Goal: Task Accomplishment & Management: Complete application form

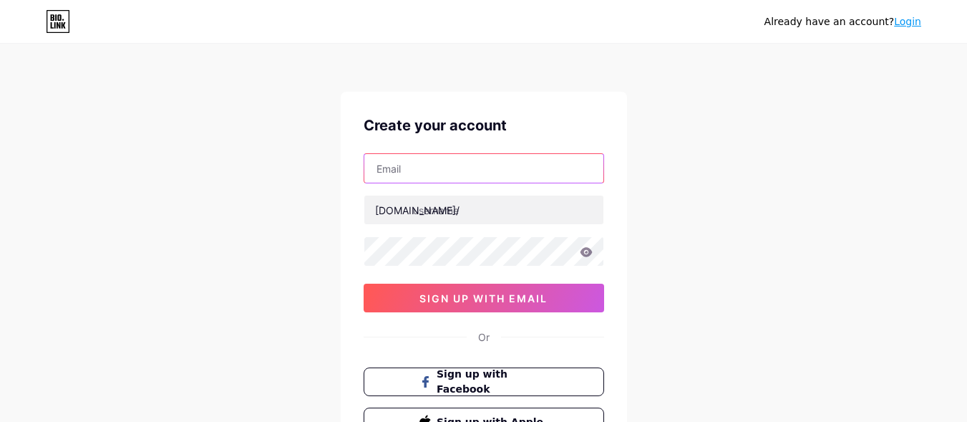
drag, startPoint x: 423, startPoint y: 180, endPoint x: 420, endPoint y: 173, distance: 8.4
click at [422, 179] on input "text" at bounding box center [483, 168] width 239 height 29
type input "[EMAIL_ADDRESS][DOMAIN_NAME]"
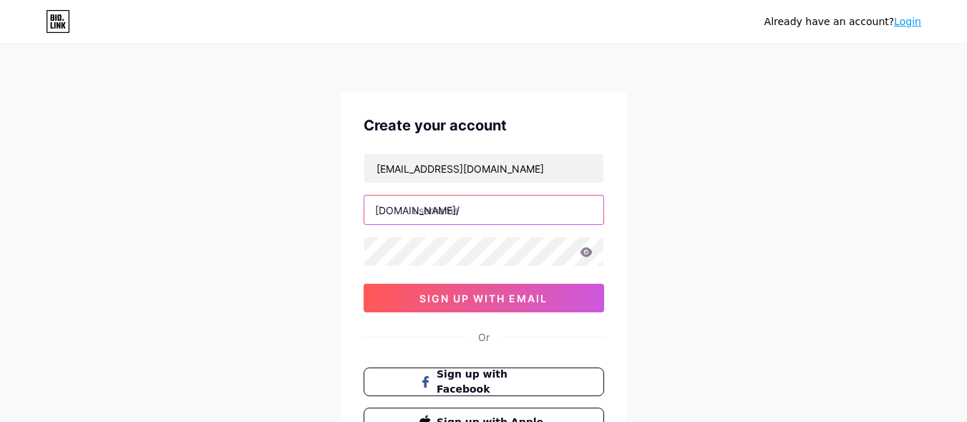
click at [472, 221] on input "text" at bounding box center [483, 209] width 239 height 29
click at [454, 208] on input "text" at bounding box center [483, 209] width 239 height 29
paste input "ubikcapital"
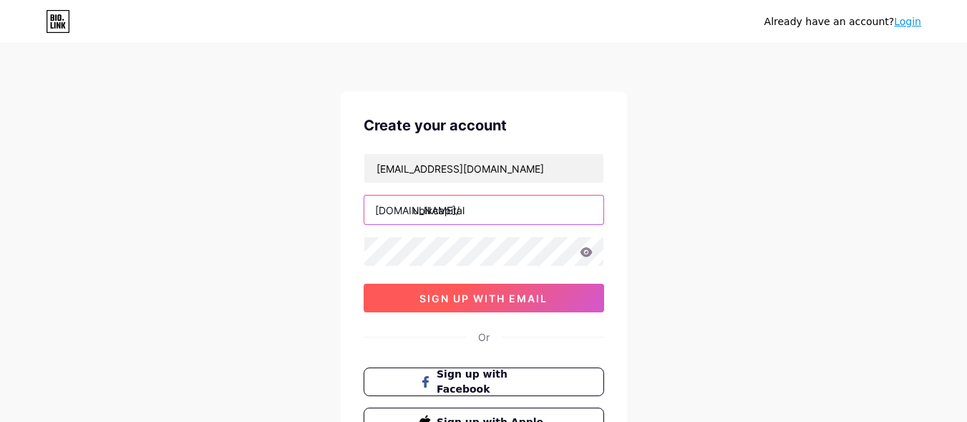
type input "ubikcapital"
click at [444, 296] on span "sign up with email" at bounding box center [483, 298] width 128 height 12
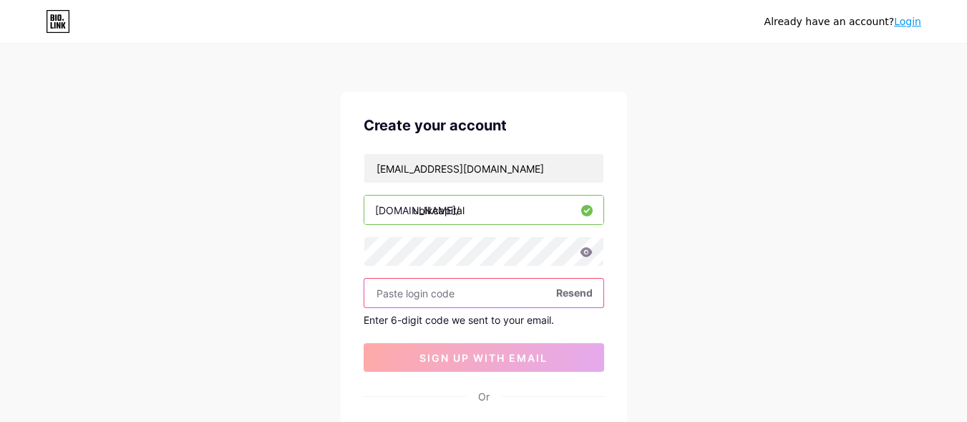
paste input "992239"
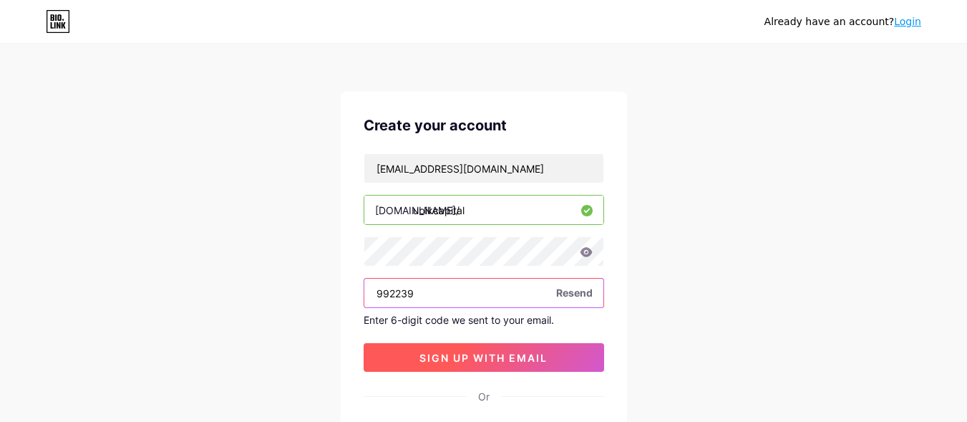
type input "992239"
click at [464, 355] on span "sign up with email" at bounding box center [483, 357] width 128 height 12
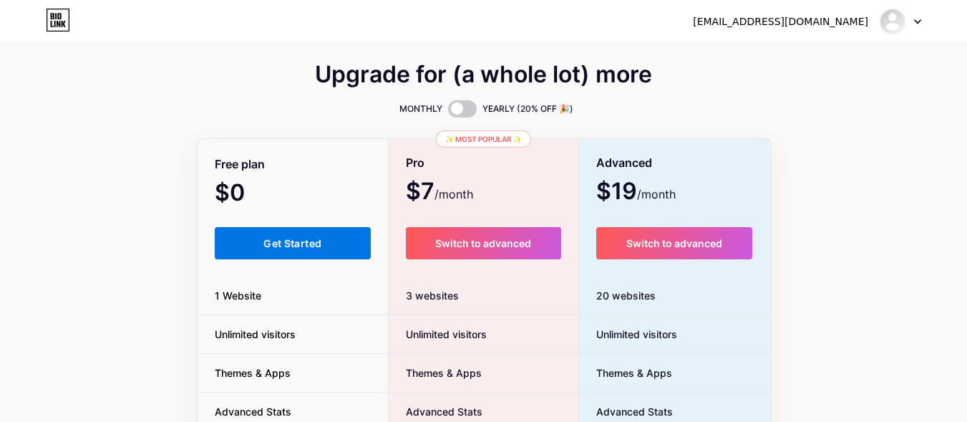
click at [263, 246] on span "Get Started" at bounding box center [292, 243] width 58 height 12
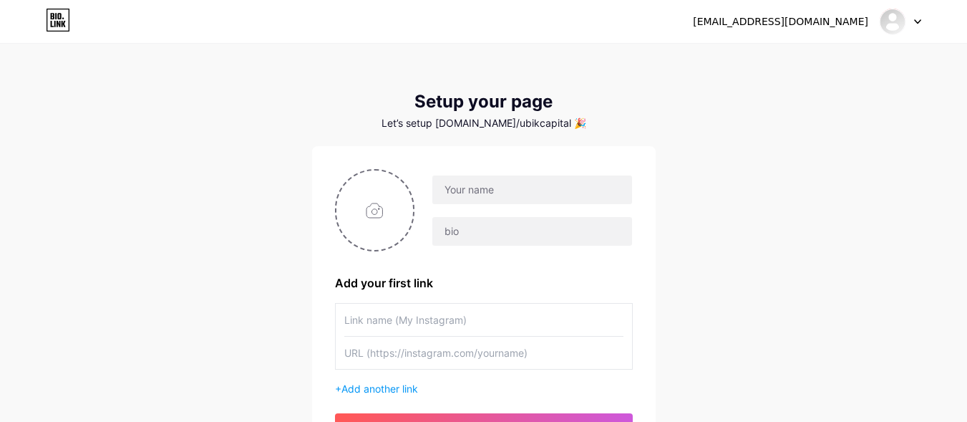
click at [488, 205] on div at bounding box center [523, 211] width 218 height 72
click at [488, 190] on input "text" at bounding box center [531, 189] width 199 height 29
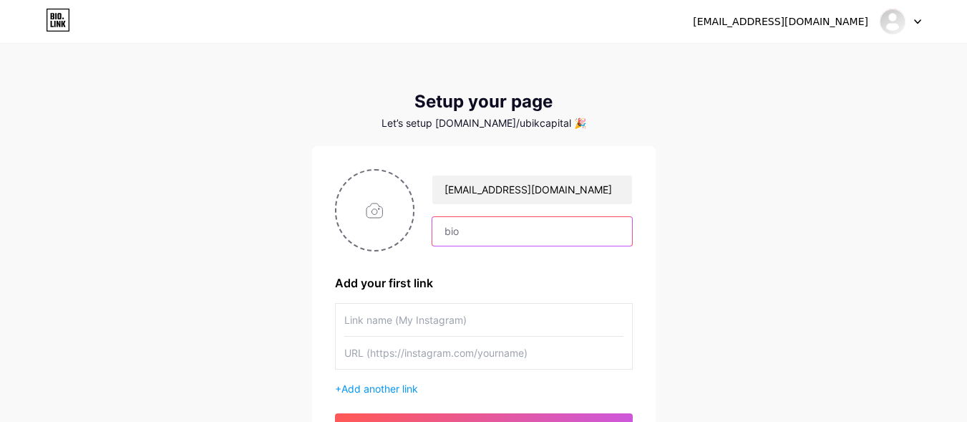
click at [508, 229] on input "text" at bounding box center [531, 231] width 199 height 29
click at [526, 172] on div "[EMAIL_ADDRESS][DOMAIN_NAME]" at bounding box center [484, 210] width 298 height 82
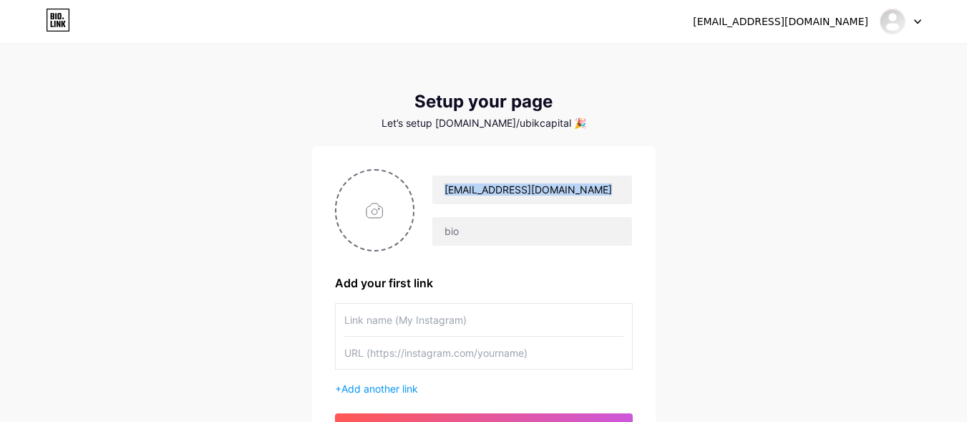
click at [526, 172] on div "[EMAIL_ADDRESS][DOMAIN_NAME]" at bounding box center [484, 210] width 298 height 82
click at [527, 197] on input "[EMAIL_ADDRESS][DOMAIN_NAME]" at bounding box center [531, 189] width 199 height 29
type input "[EMAIL_ADDRESS][DOMAIN_NAME]"
click at [527, 197] on input "[EMAIL_ADDRESS][DOMAIN_NAME]" at bounding box center [531, 189] width 199 height 29
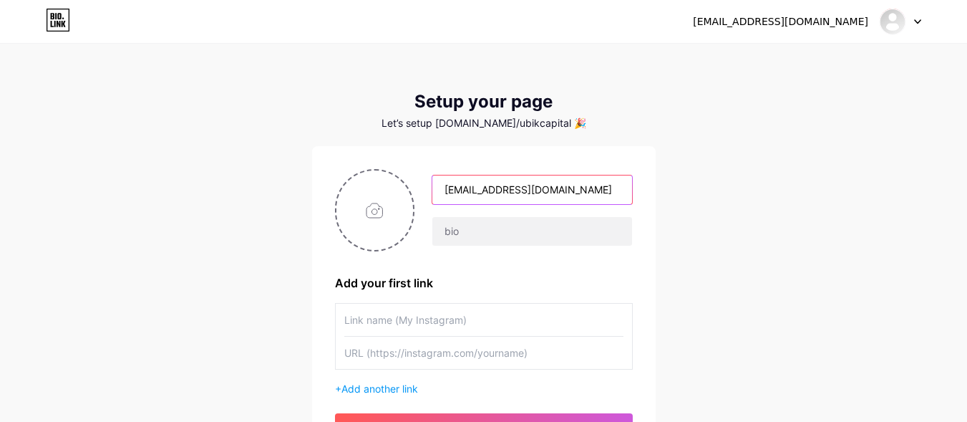
click at [527, 197] on input "[EMAIL_ADDRESS][DOMAIN_NAME]" at bounding box center [531, 189] width 199 height 29
click at [527, 197] on input "text" at bounding box center [531, 189] width 199 height 29
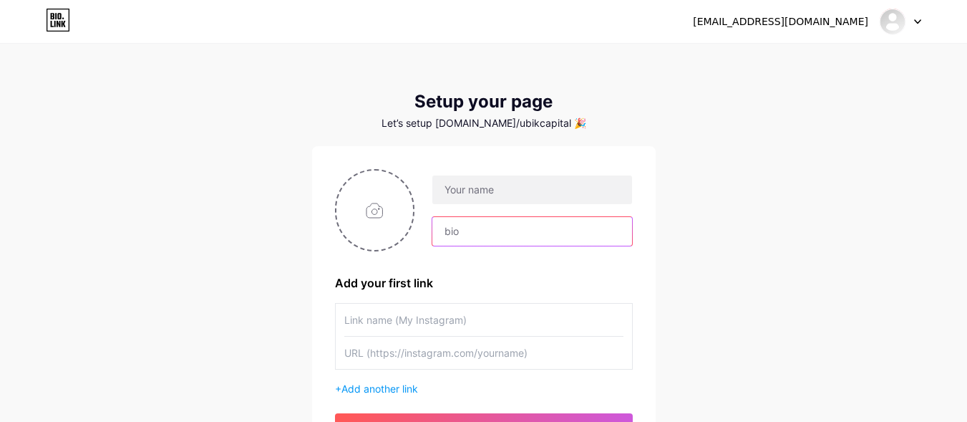
click at [482, 218] on input "text" at bounding box center [531, 231] width 199 height 29
paste input "Ubik Capital is your trusted partner for SOL staking, offering a secure and rel…"
drag, startPoint x: 506, startPoint y: 231, endPoint x: 442, endPoint y: 226, distance: 64.6
click at [444, 226] on input "Ubik Capital is your trusted partner for SOL staking, offering a secure and rel…" at bounding box center [531, 231] width 199 height 29
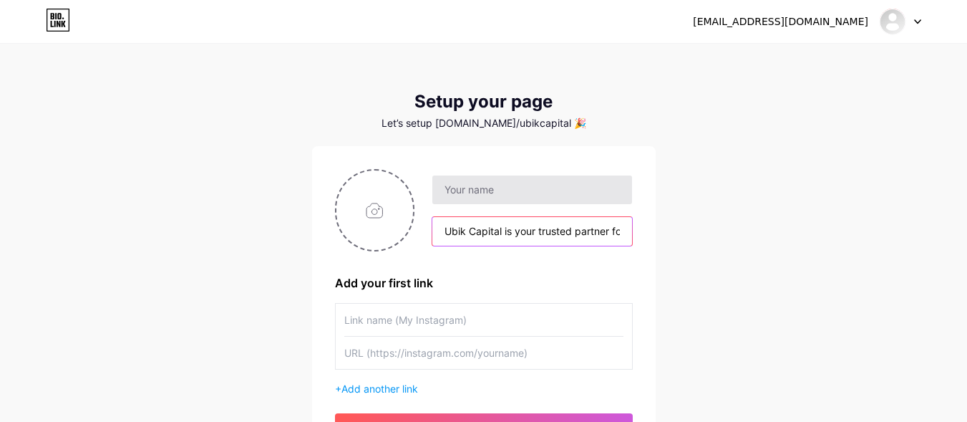
type input "Ubik Capital is your trusted partner for SOL staking, offering a secure and rel…"
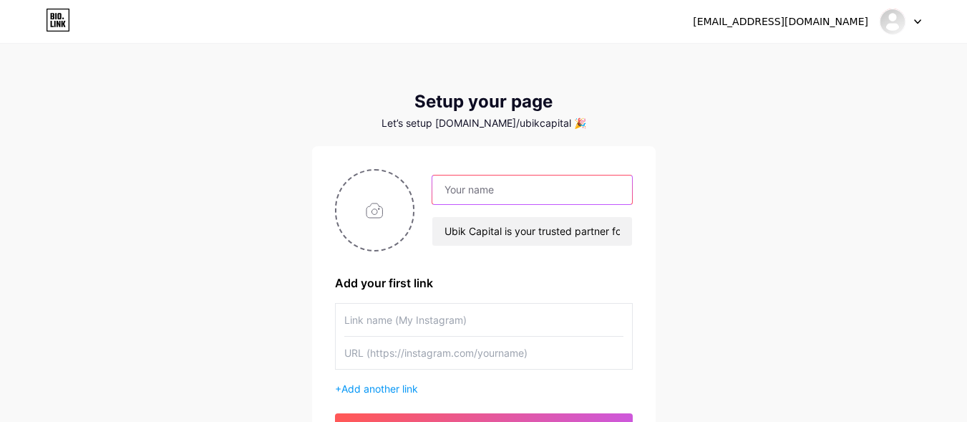
click at [461, 200] on input "text" at bounding box center [531, 189] width 199 height 29
paste input "Ubik Capital"
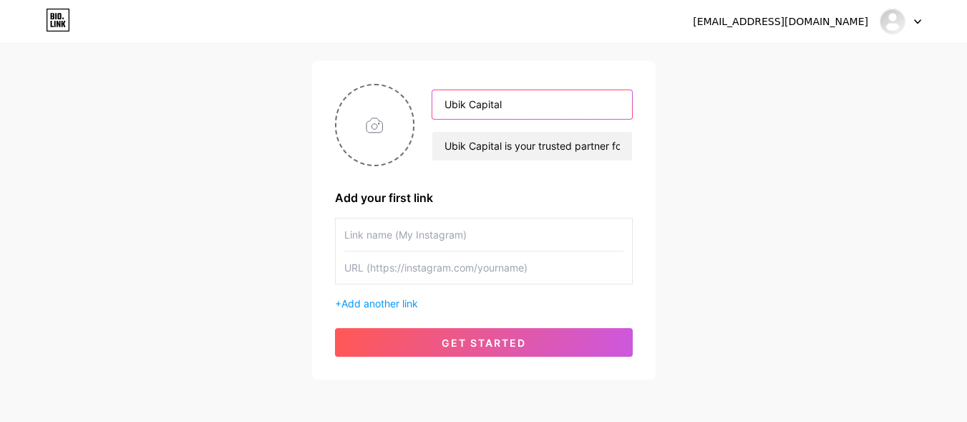
scroll to position [86, 0]
type input "Ubik Capital"
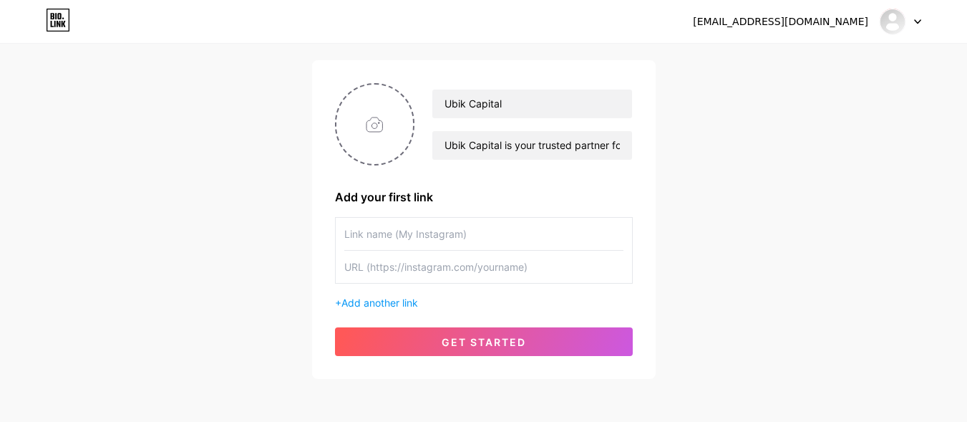
click at [397, 225] on input "text" at bounding box center [483, 234] width 279 height 32
click at [422, 266] on input "text" at bounding box center [483, 267] width 279 height 32
paste input "[URL][DOMAIN_NAME]"
type input "[URL][DOMAIN_NAME]"
click at [373, 233] on input "text" at bounding box center [483, 234] width 279 height 32
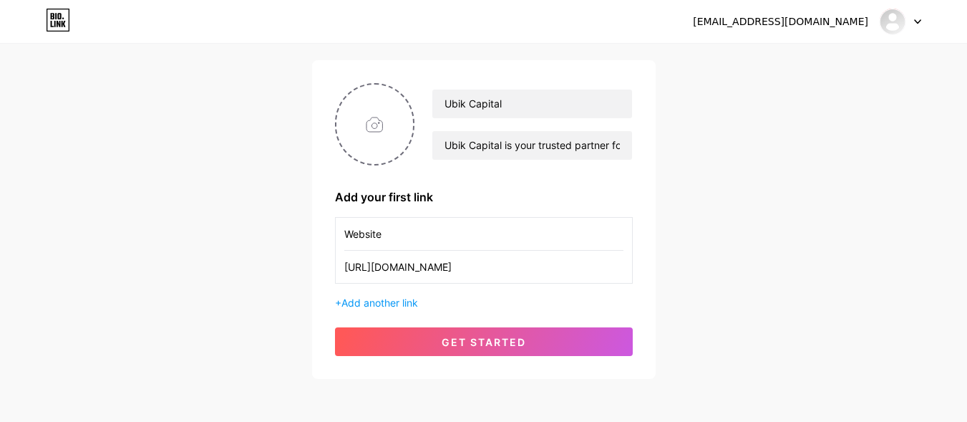
type input "Website"
click at [382, 295] on div "+ Add another link" at bounding box center [484, 302] width 298 height 15
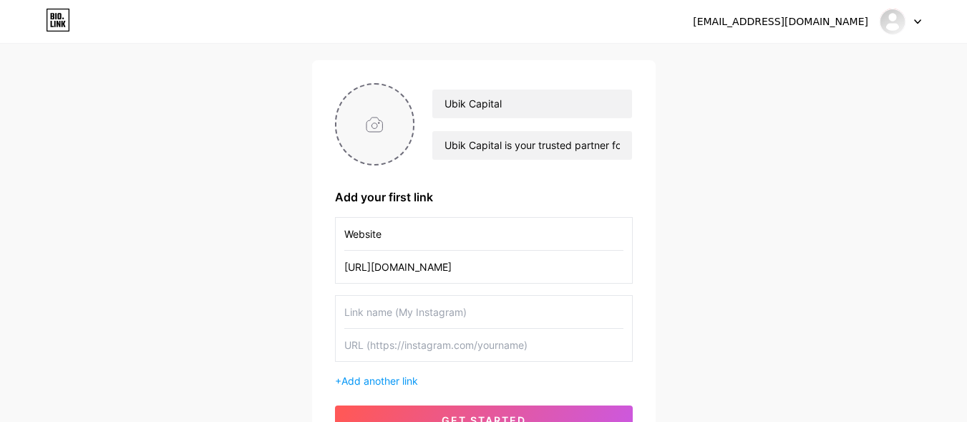
click at [380, 139] on input "file" at bounding box center [374, 123] width 77 height 79
type input "C:\fakepath\[DOMAIN_NAME] logo.jpg"
click at [399, 303] on input "text" at bounding box center [483, 312] width 279 height 32
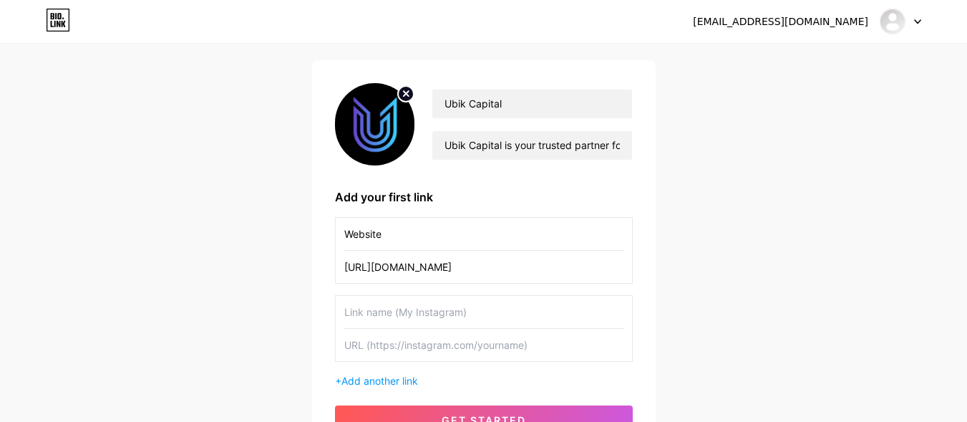
click at [393, 349] on input "text" at bounding box center [483, 345] width 279 height 32
paste input "[URL][DOMAIN_NAME]"
click at [382, 341] on input "[URL][DOMAIN_NAME]" at bounding box center [483, 345] width 279 height 32
type input "[URL][DOMAIN_NAME]"
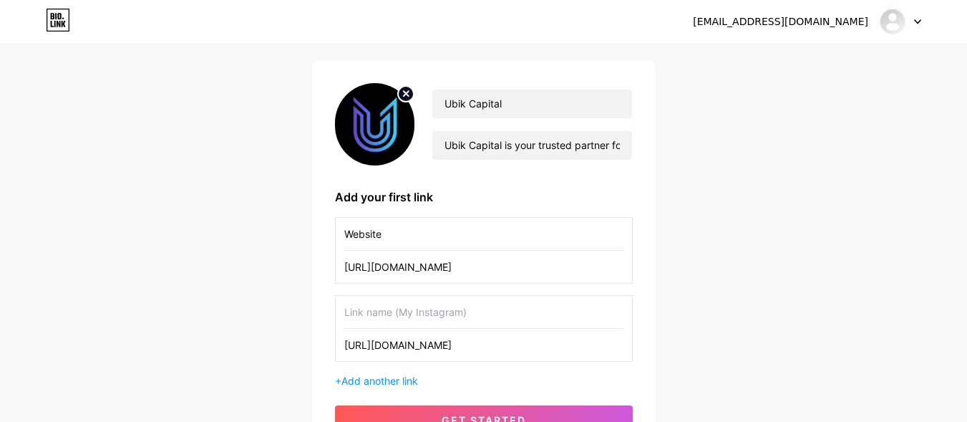
click at [379, 324] on input "text" at bounding box center [483, 312] width 279 height 32
paste input "twitter"
type input "Twitter"
click at [382, 379] on span "Add another link" at bounding box center [379, 380] width 77 height 12
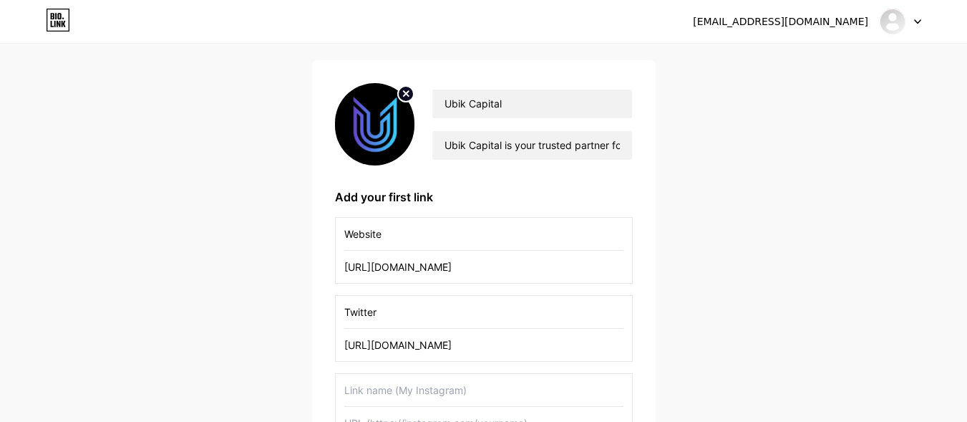
click at [392, 407] on input "text" at bounding box center [483, 423] width 279 height 32
paste input "[URL][DOMAIN_NAME]"
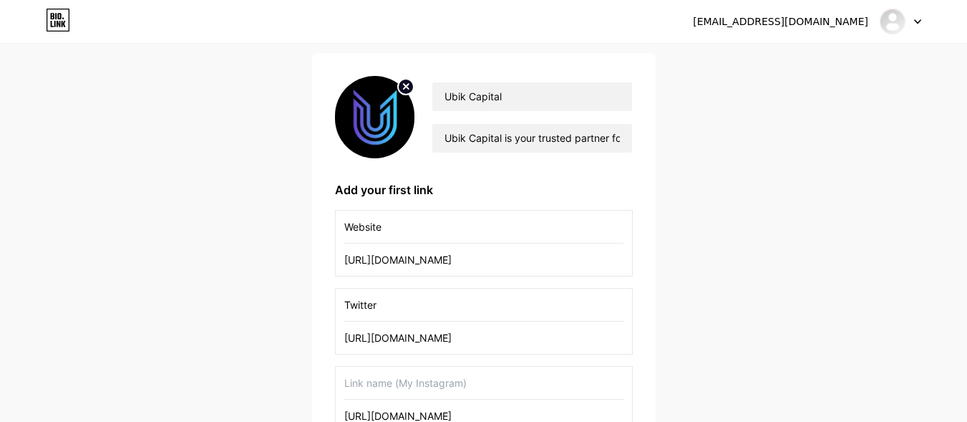
click at [409, 417] on input "[URL][DOMAIN_NAME]" at bounding box center [483, 415] width 279 height 32
type input "[URL][DOMAIN_NAME]"
click at [377, 393] on input "text" at bounding box center [483, 382] width 279 height 32
paste input "linkedin"
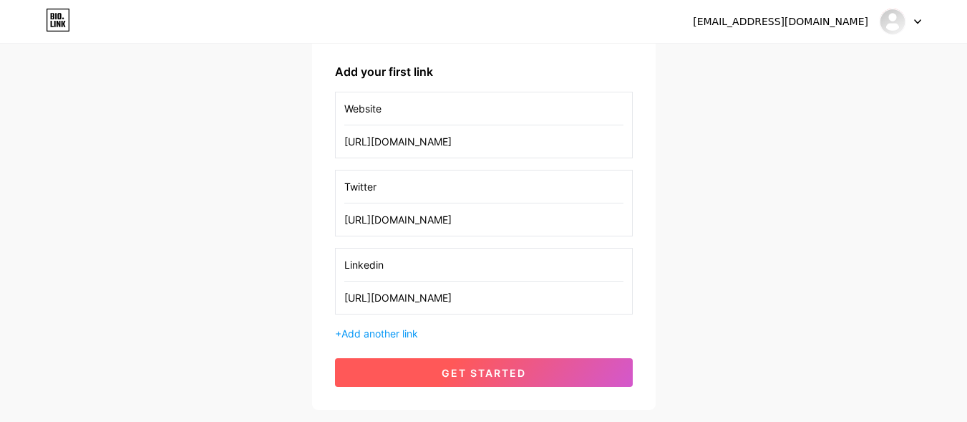
scroll to position [302, 0]
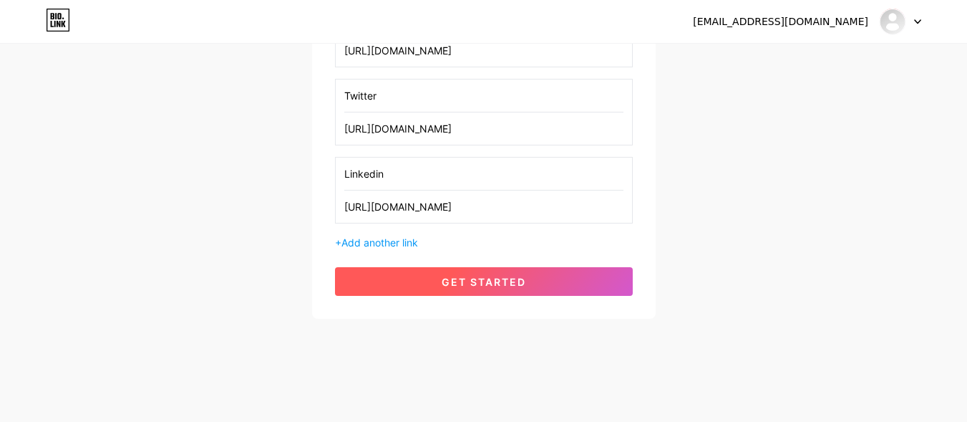
type input "Linkedin"
click at [447, 286] on span "get started" at bounding box center [484, 282] width 84 height 12
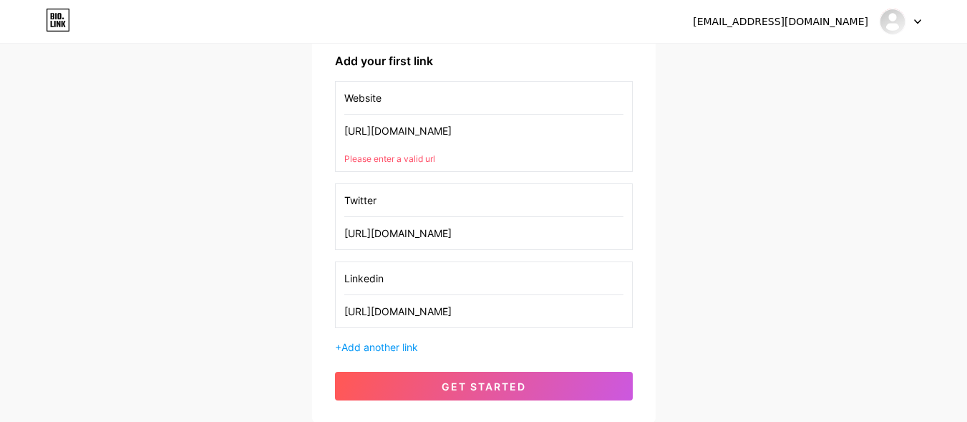
scroll to position [130, 0]
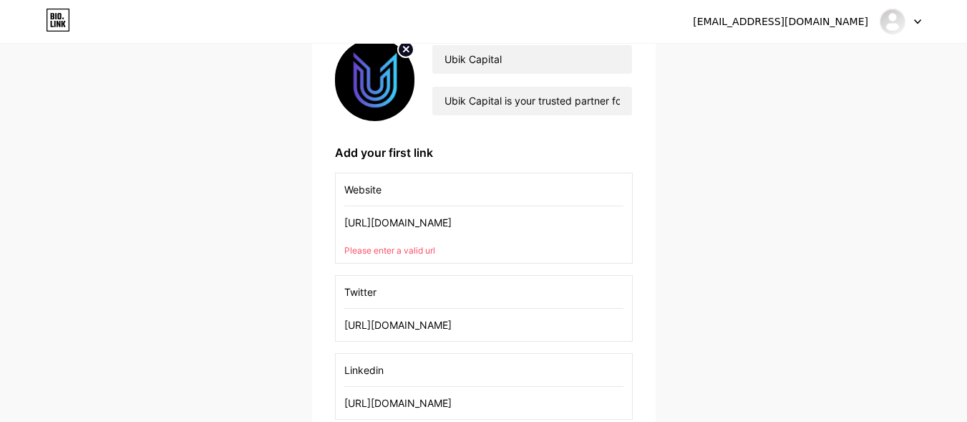
click at [442, 241] on div "[URL][DOMAIN_NAME] Please enter a valid url" at bounding box center [483, 231] width 279 height 51
click at [466, 244] on div "Please enter a valid url" at bounding box center [483, 250] width 279 height 13
click at [486, 223] on input "[URL][DOMAIN_NAME]" at bounding box center [483, 222] width 279 height 32
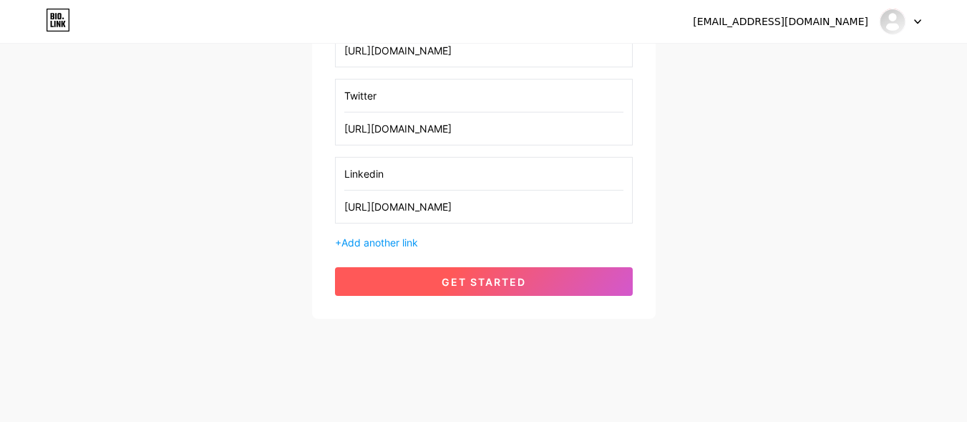
type input "[URL][DOMAIN_NAME]"
click at [437, 284] on button "get started" at bounding box center [484, 281] width 298 height 29
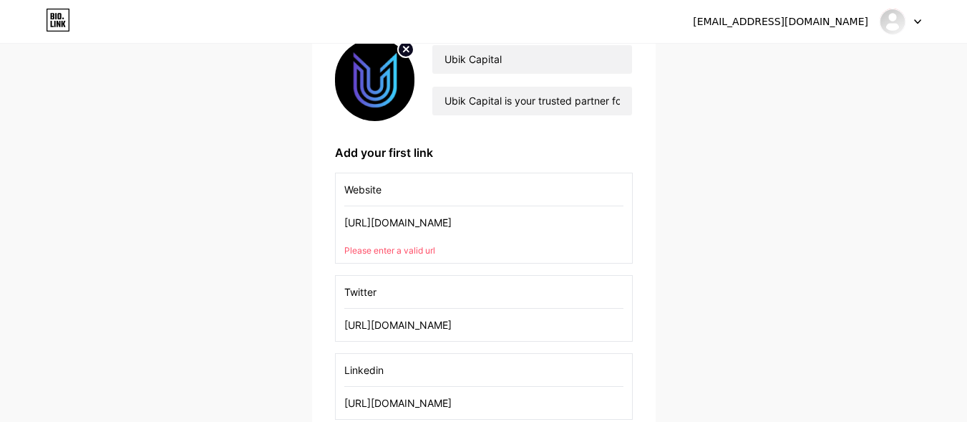
click at [468, 210] on input "[URL][DOMAIN_NAME]" at bounding box center [483, 222] width 279 height 32
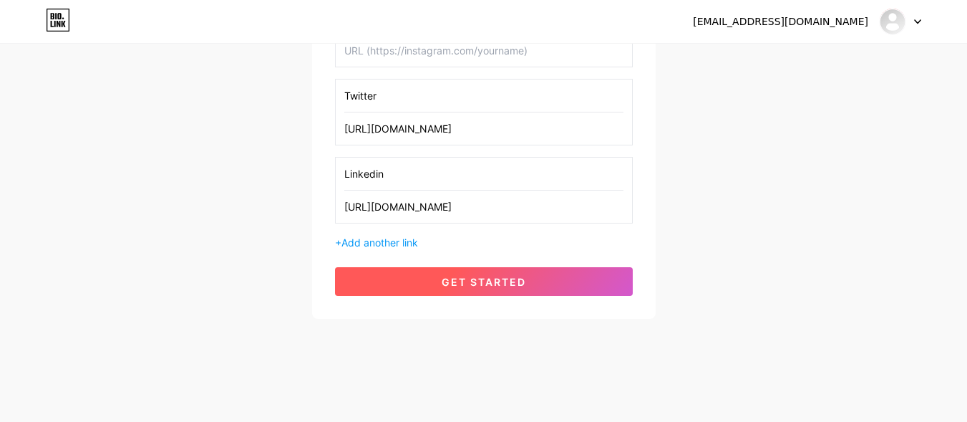
click at [427, 293] on button "get started" at bounding box center [484, 281] width 298 height 29
type input "Twitter"
type input "[URL][DOMAIN_NAME]"
type input "Linkedin"
type input "[URL][DOMAIN_NAME]"
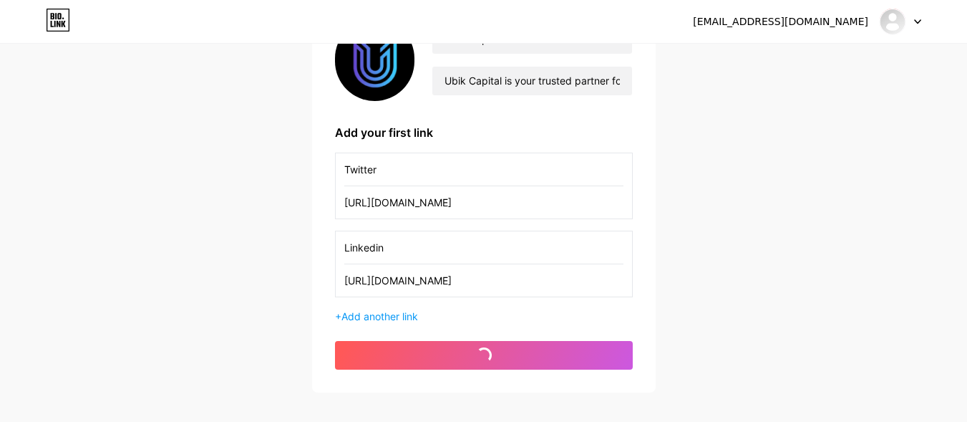
scroll to position [52, 0]
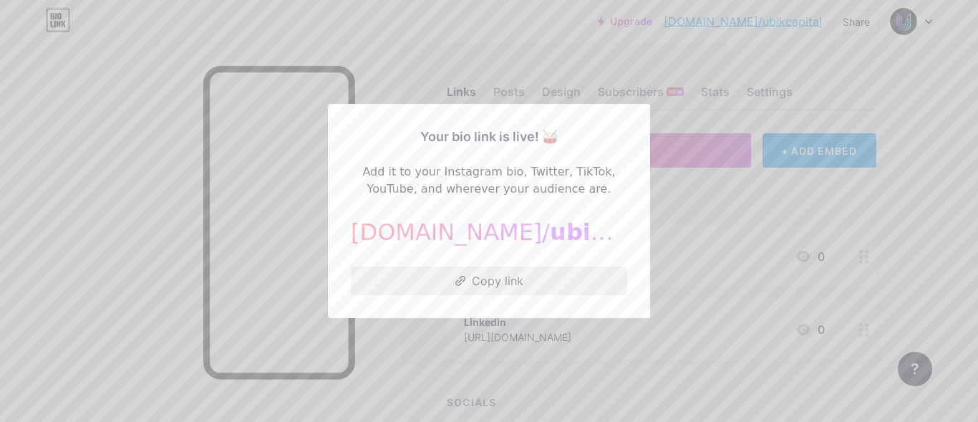
click at [457, 277] on icon at bounding box center [460, 281] width 11 height 10
click at [474, 281] on button "Copied!" at bounding box center [489, 280] width 276 height 29
click at [662, 193] on div at bounding box center [489, 211] width 978 height 422
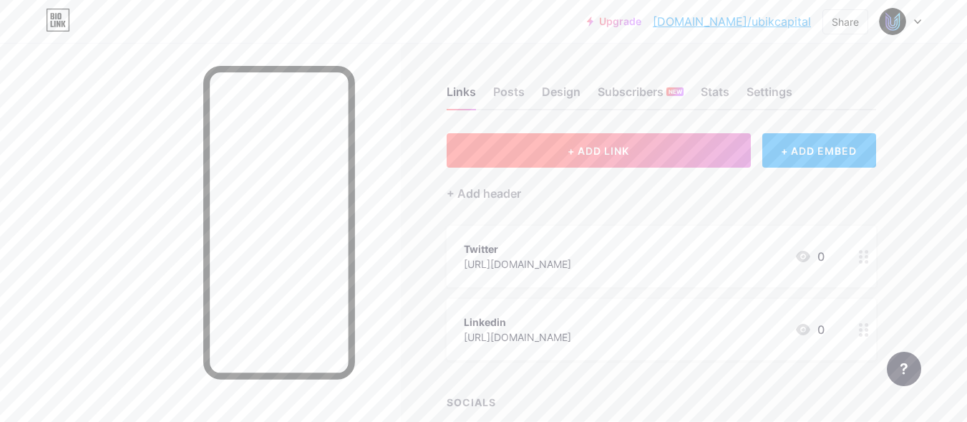
click at [541, 151] on button "+ ADD LINK" at bounding box center [599, 150] width 304 height 34
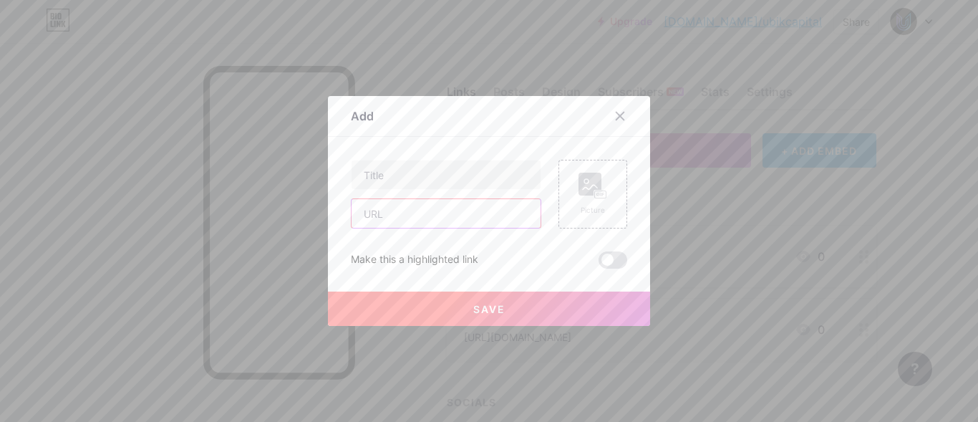
click at [444, 223] on input "text" at bounding box center [445, 213] width 189 height 29
type input "[URL][DOMAIN_NAME]"
click at [453, 183] on input "text" at bounding box center [445, 174] width 189 height 29
type input "Website"
click at [453, 316] on button "Save" at bounding box center [489, 308] width 322 height 34
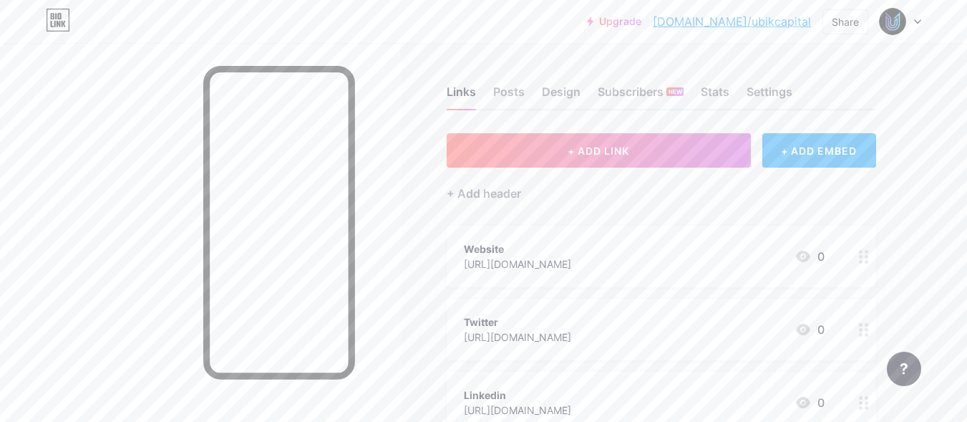
click at [529, 263] on div "[URL][DOMAIN_NAME]" at bounding box center [517, 263] width 107 height 15
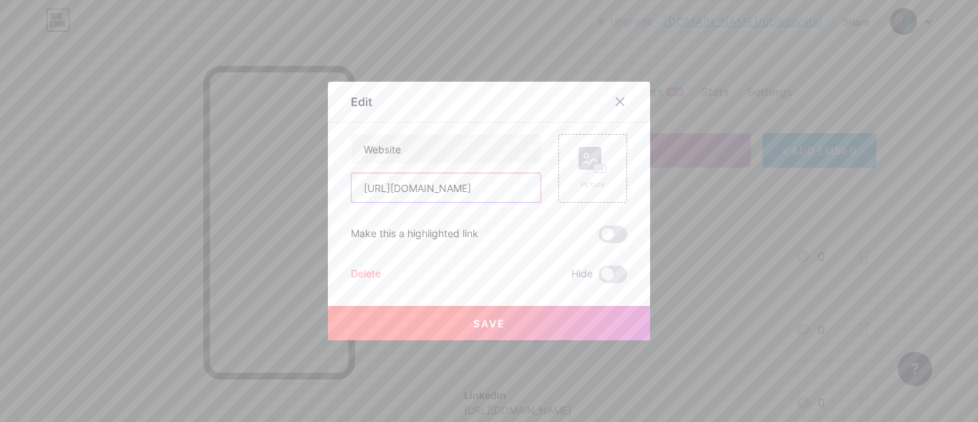
click at [483, 190] on input "[URL][DOMAIN_NAME]" at bounding box center [445, 187] width 189 height 29
type input "[URL][DOMAIN_NAME]"
click at [490, 322] on span "Save" at bounding box center [489, 323] width 32 height 12
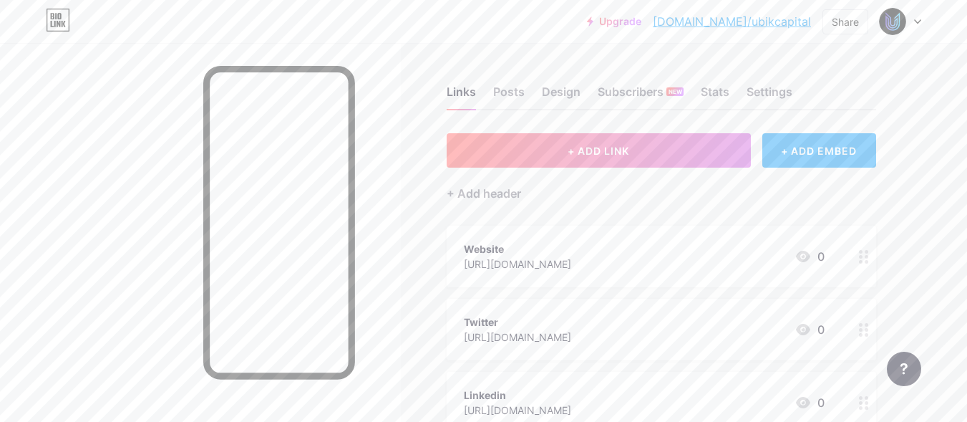
click at [767, 24] on link "[DOMAIN_NAME]/ubikcapital" at bounding box center [732, 21] width 158 height 17
